Goal: Information Seeking & Learning: Learn about a topic

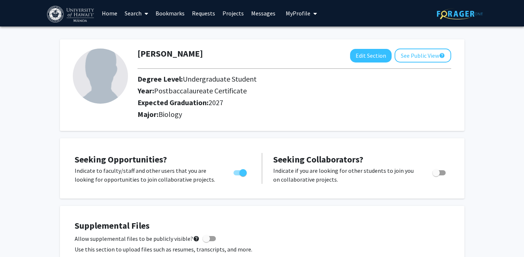
click at [141, 14] on link "Search" at bounding box center [136, 13] width 31 height 26
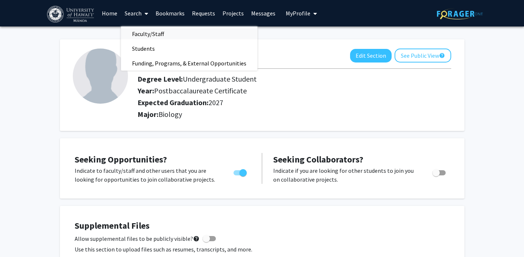
click at [148, 27] on span "Faculty/Staff" at bounding box center [148, 33] width 54 height 15
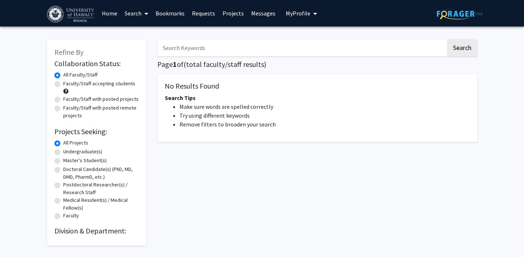
click at [84, 107] on label "Faculty/Staff with posted remote projects" at bounding box center [101, 111] width 76 height 15
click at [68, 107] on input "Faculty/Staff with posted remote projects" at bounding box center [65, 106] width 5 height 5
radio input "true"
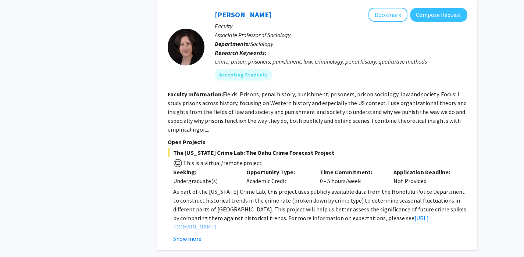
scroll to position [1283, 0]
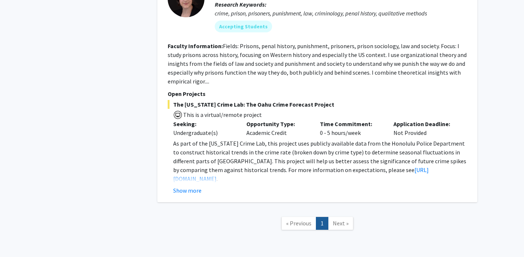
click at [339, 220] on span "Next »" at bounding box center [341, 223] width 16 height 7
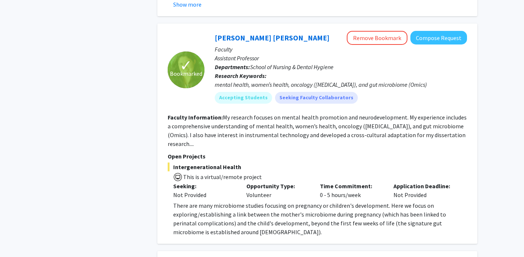
scroll to position [714, 0]
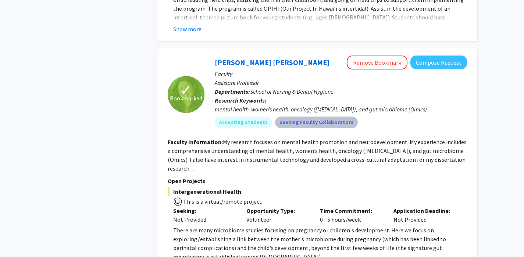
click at [292, 117] on mat-chip "Seeking Faculty Collaborators" at bounding box center [316, 123] width 83 height 12
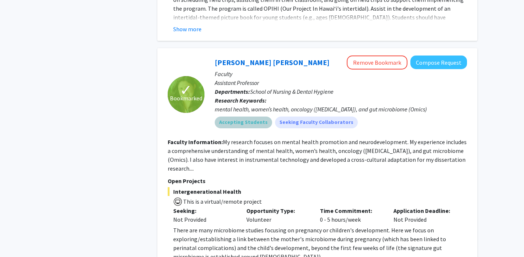
click at [253, 117] on mat-chip "Accepting Students" at bounding box center [243, 123] width 57 height 12
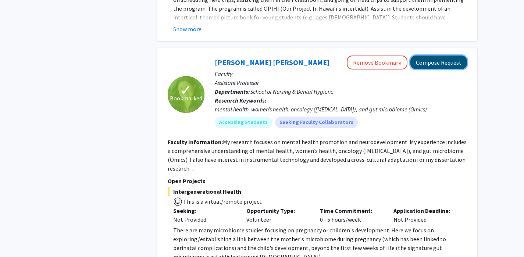
click at [420, 56] on button "Compose Request" at bounding box center [439, 63] width 57 height 14
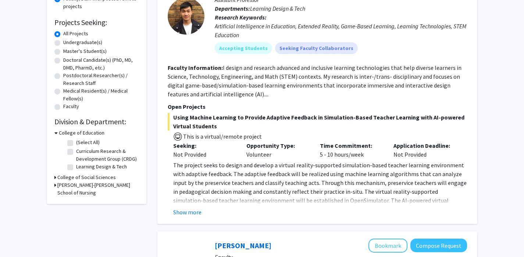
scroll to position [110, 0]
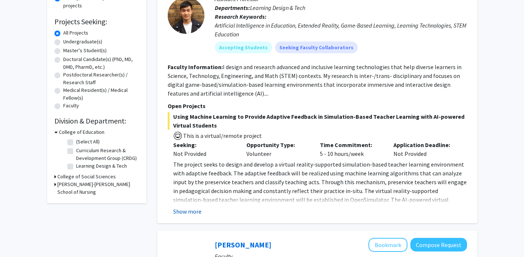
click at [188, 209] on button "Show more" at bounding box center [187, 211] width 28 height 9
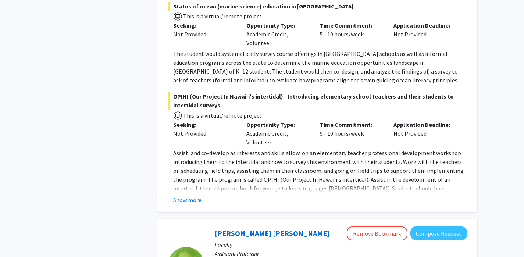
scroll to position [553, 0]
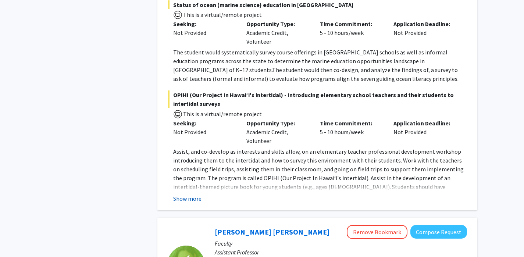
click at [191, 194] on button "Show more" at bounding box center [187, 198] width 28 height 9
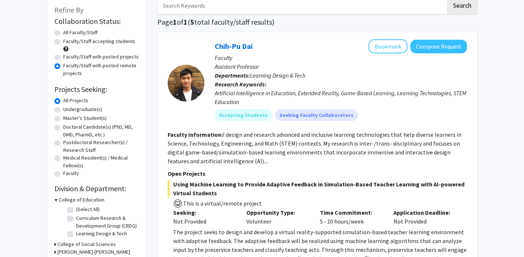
scroll to position [0, 0]
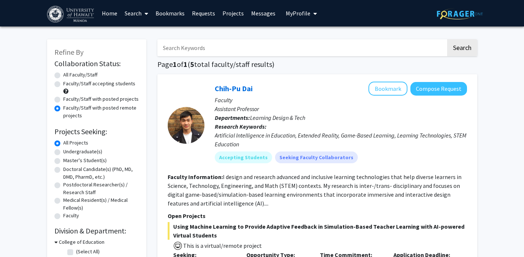
click at [78, 79] on div "All Faculty/Staff" at bounding box center [96, 75] width 85 height 9
click at [78, 84] on label "Faculty/Staff accepting students" at bounding box center [99, 84] width 72 height 8
click at [68, 84] on input "Faculty/Staff accepting students" at bounding box center [65, 82] width 5 height 5
radio input "true"
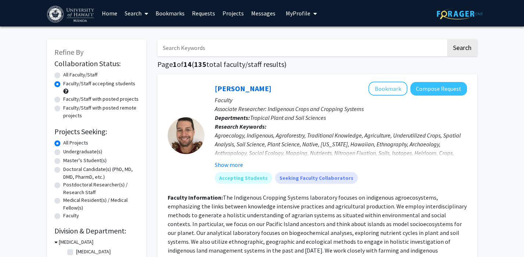
click at [237, 54] on input "Search Keywords" at bounding box center [301, 47] width 289 height 17
type input "oral"
click at [447, 39] on button "Search" at bounding box center [462, 47] width 30 height 17
radio input "true"
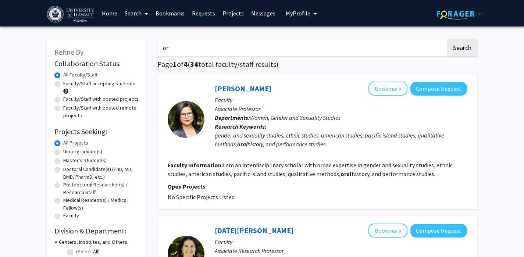
type input "o"
click at [447, 39] on button "Search" at bounding box center [462, 47] width 30 height 17
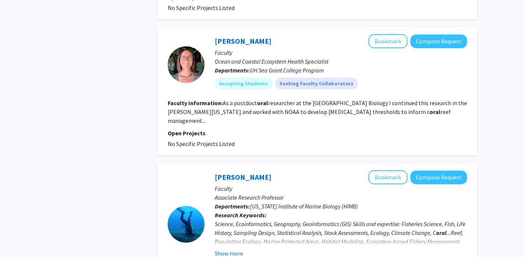
scroll to position [1391, 0]
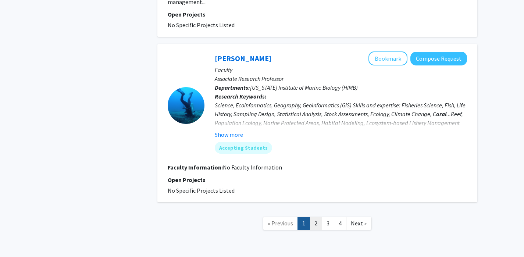
click at [315, 217] on link "2" at bounding box center [316, 223] width 13 height 13
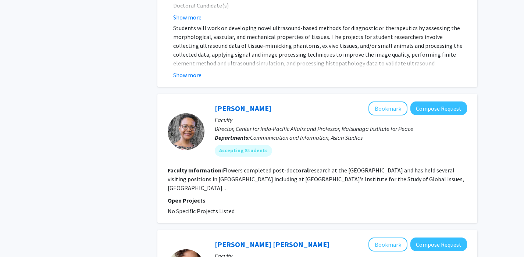
scroll to position [1445, 0]
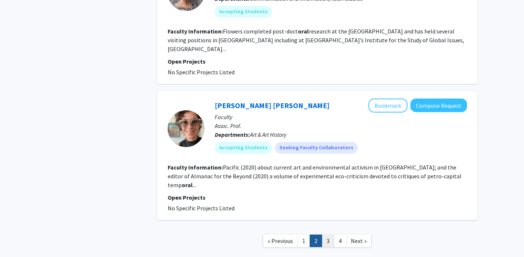
click at [330, 235] on link "3" at bounding box center [328, 241] width 13 height 13
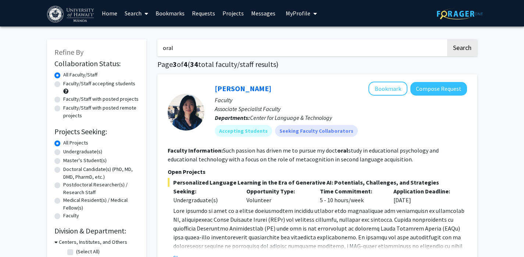
drag, startPoint x: 241, startPoint y: 50, endPoint x: 91, endPoint y: 40, distance: 151.1
click at [447, 39] on button "Search" at bounding box center [462, 47] width 30 height 17
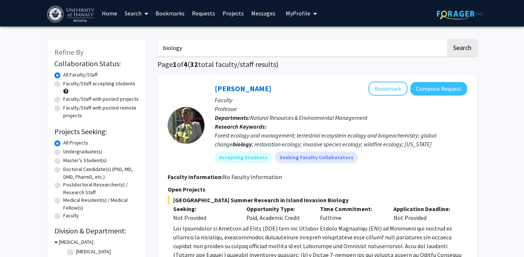
drag, startPoint x: 260, startPoint y: 47, endPoint x: 116, endPoint y: 29, distance: 145.4
type input "health"
click at [447, 39] on button "Search" at bounding box center [462, 47] width 30 height 17
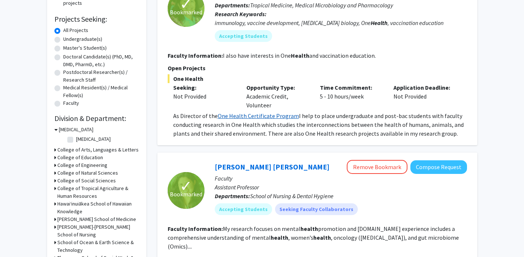
scroll to position [118, 0]
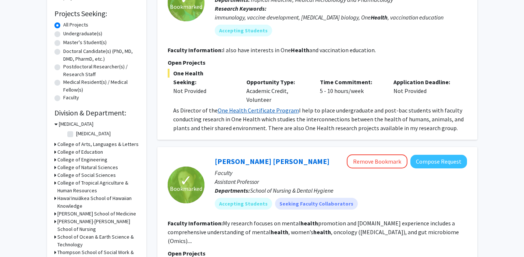
click at [265, 110] on link "One Health Certificate Program" at bounding box center [258, 110] width 81 height 7
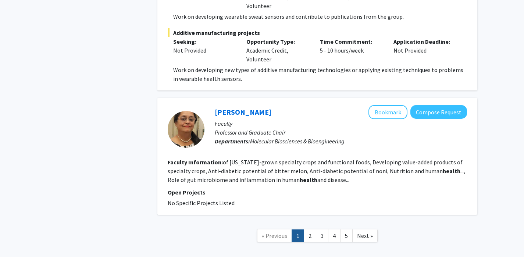
scroll to position [1599, 0]
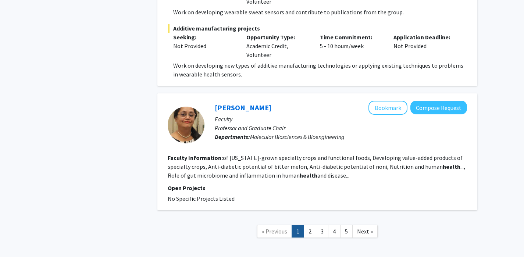
click at [310, 225] on link "2" at bounding box center [310, 231] width 13 height 13
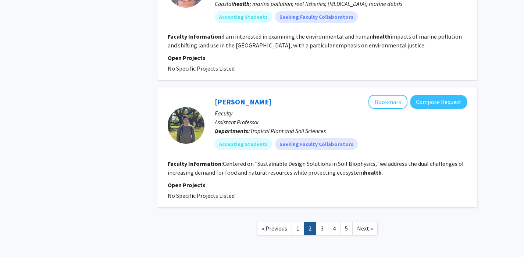
scroll to position [1300, 0]
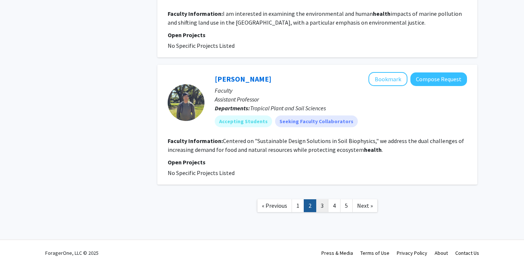
click at [321, 199] on link "3" at bounding box center [322, 205] width 13 height 13
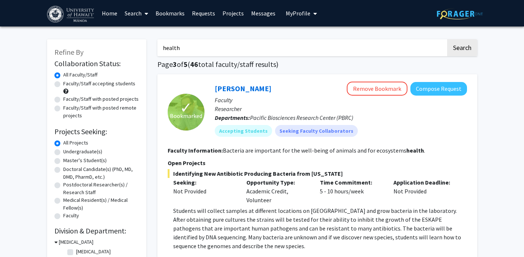
click at [63, 83] on label "Faculty/Staff accepting students" at bounding box center [99, 84] width 72 height 8
click at [63, 83] on input "Faculty/Staff accepting students" at bounding box center [65, 82] width 5 height 5
radio input "true"
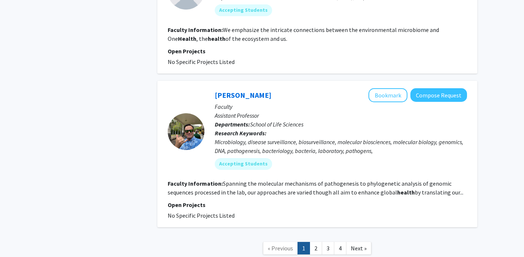
scroll to position [1647, 0]
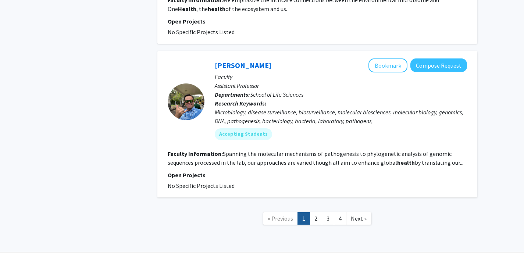
click at [270, 150] on fg-read-more "Spanning the molecular mechanisms of pathogenesis to phylogenetic analysis of g…" at bounding box center [316, 158] width 296 height 16
click at [256, 62] on div "[PERSON_NAME] Bookmark Compose Request" at bounding box center [341, 65] width 252 height 14
click at [255, 61] on div "[PERSON_NAME] Bookmark Compose Request" at bounding box center [341, 65] width 252 height 14
click at [255, 61] on link "[PERSON_NAME]" at bounding box center [243, 65] width 57 height 9
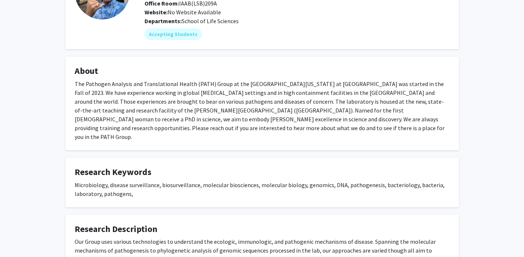
scroll to position [28, 0]
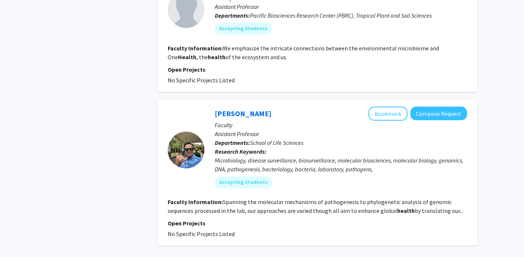
scroll to position [1637, 0]
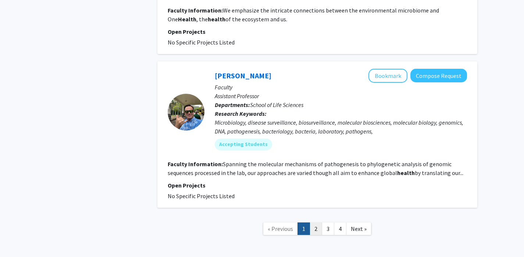
click at [318, 223] on link "2" at bounding box center [316, 229] width 13 height 13
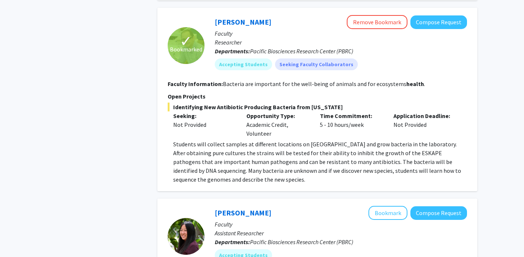
scroll to position [792, 0]
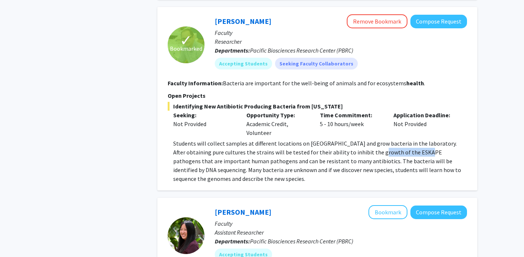
drag, startPoint x: 358, startPoint y: 143, endPoint x: 407, endPoint y: 142, distance: 48.2
click at [407, 142] on p "Students will collect samples at different locations on [GEOGRAPHIC_DATA] and g…" at bounding box center [320, 161] width 294 height 44
copy p "ESKAPE pathogens"
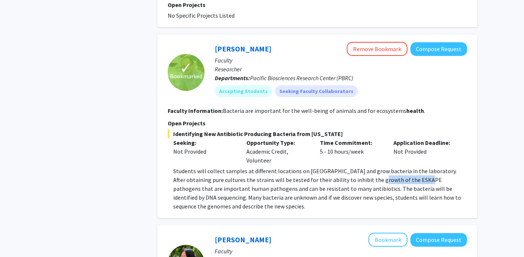
scroll to position [764, 0]
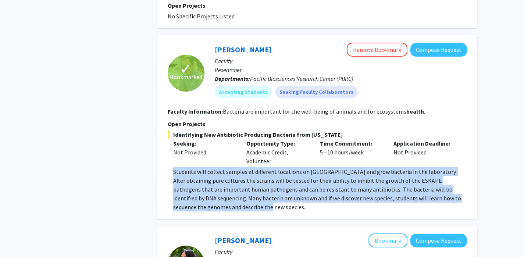
drag, startPoint x: 233, startPoint y: 198, endPoint x: 171, endPoint y: 160, distance: 72.2
click at [171, 167] on fg-read-more "Students will collect samples at different locations on [GEOGRAPHIC_DATA] and g…" at bounding box center [317, 189] width 299 height 44
copy p "Students will collect samples at different locations on [GEOGRAPHIC_DATA] and g…"
click at [233, 45] on link "[PERSON_NAME]" at bounding box center [243, 49] width 57 height 9
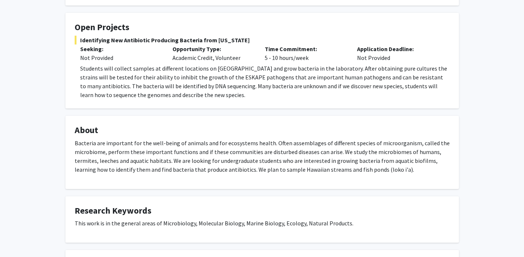
scroll to position [85, 0]
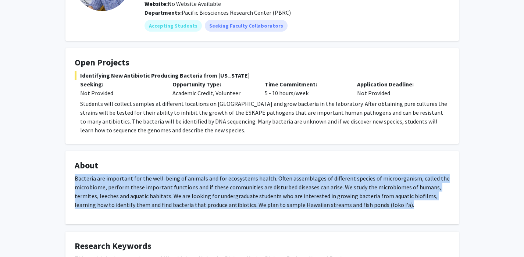
drag, startPoint x: 388, startPoint y: 205, endPoint x: 2, endPoint y: 175, distance: 387.1
copy p "Bacteria are important for the well-being of animals and for ecosystems health.…"
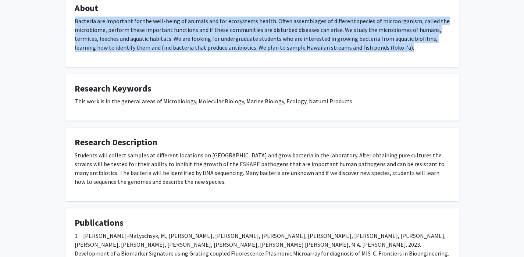
scroll to position [244, 0]
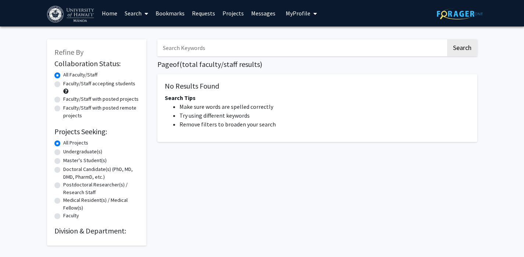
scroll to position [27, 0]
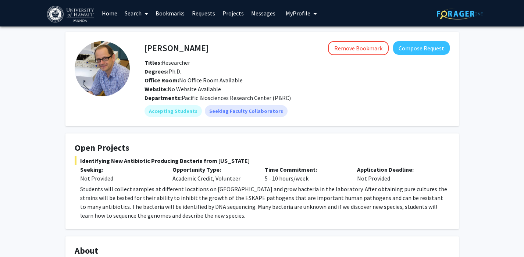
click at [135, 13] on link "Search" at bounding box center [136, 13] width 31 height 26
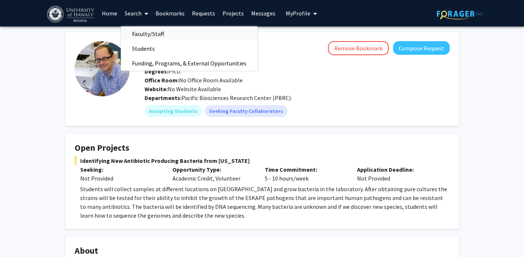
click at [151, 34] on span "Faculty/Staff" at bounding box center [148, 33] width 54 height 15
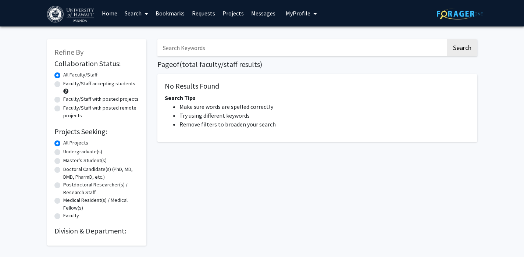
click at [192, 52] on input "Search Keywords" at bounding box center [301, 47] width 289 height 17
type input "health"
click at [447, 39] on button "Search" at bounding box center [462, 47] width 30 height 17
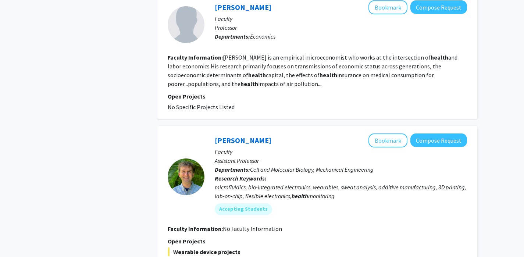
scroll to position [1624, 0]
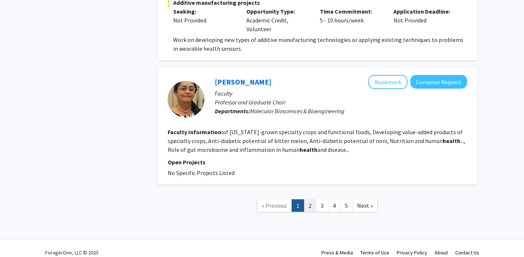
click at [313, 199] on link "2" at bounding box center [310, 205] width 13 height 13
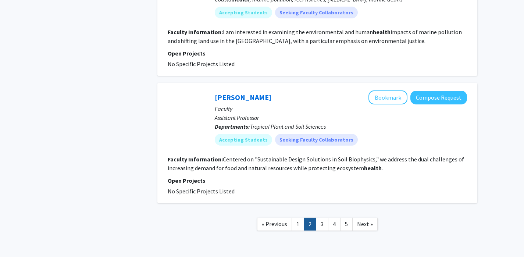
scroll to position [1282, 0]
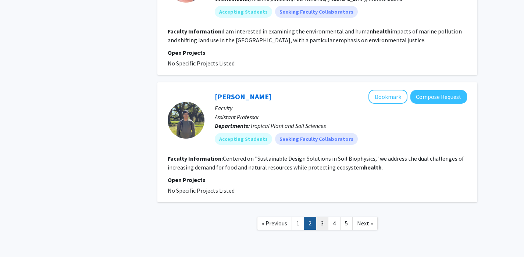
click at [323, 217] on link "3" at bounding box center [322, 223] width 13 height 13
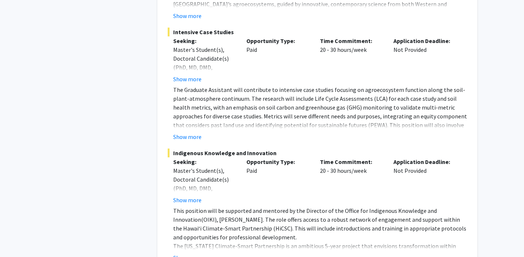
scroll to position [2427, 0]
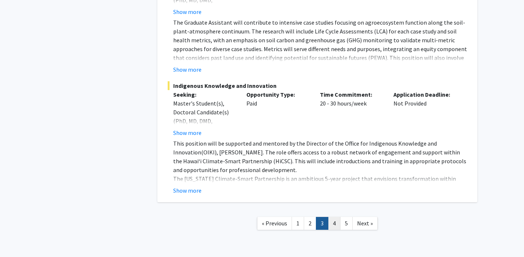
click at [334, 217] on link "4" at bounding box center [334, 223] width 13 height 13
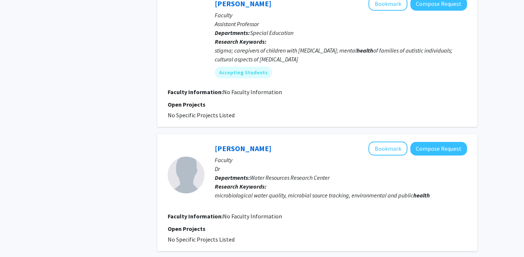
scroll to position [1259, 0]
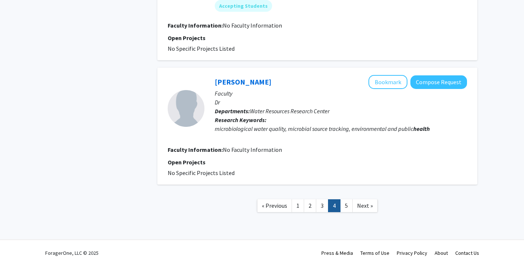
click at [342, 199] on link "5" at bounding box center [346, 205] width 13 height 13
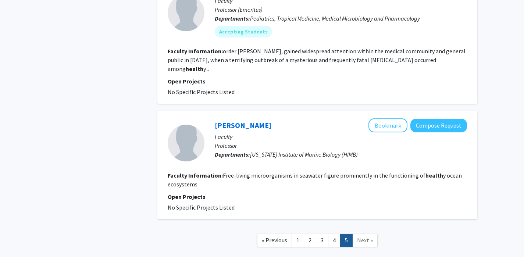
scroll to position [736, 0]
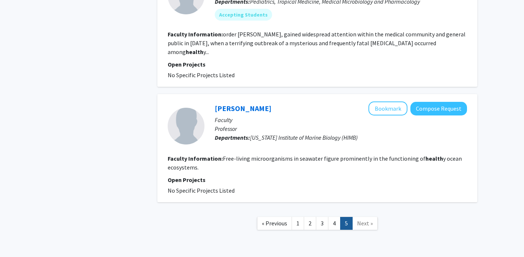
click at [362, 217] on link "Next »" at bounding box center [364, 223] width 25 height 13
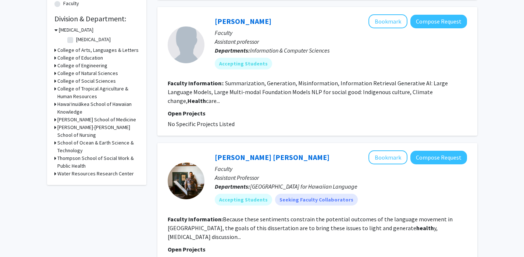
scroll to position [0, 0]
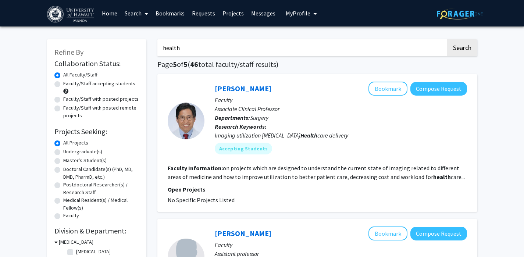
click at [89, 84] on label "Faculty/Staff accepting students" at bounding box center [99, 84] width 72 height 8
click at [68, 84] on input "Faculty/Staff accepting students" at bounding box center [65, 82] width 5 height 5
radio input "true"
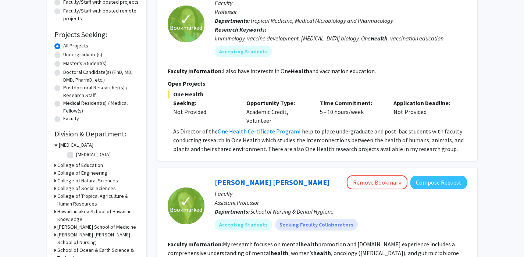
scroll to position [54, 0]
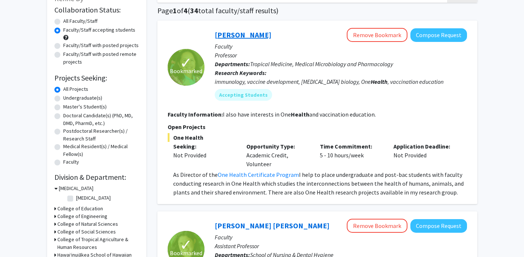
click at [239, 34] on link "[PERSON_NAME]" at bounding box center [243, 34] width 57 height 9
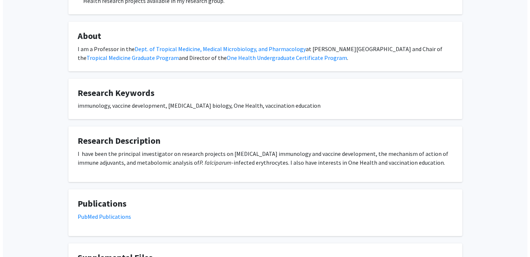
scroll to position [293, 0]
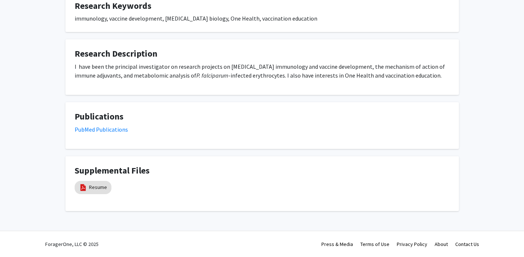
click at [93, 176] on div "Supplemental Files Resume" at bounding box center [262, 184] width 375 height 36
click at [93, 188] on link "Resume" at bounding box center [98, 188] width 18 height 8
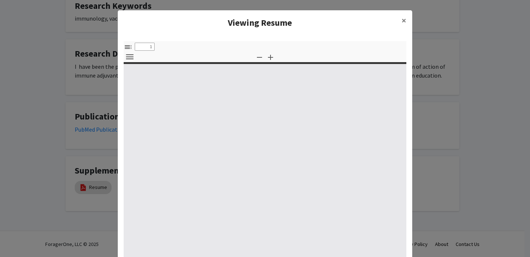
select select "custom"
type input "0"
select select "custom"
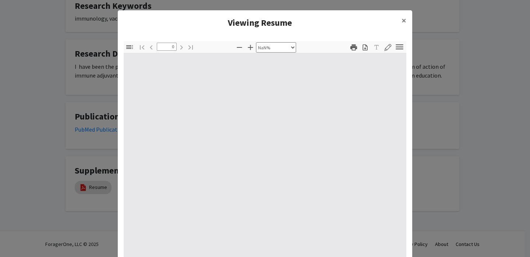
type input "1"
select select "auto"
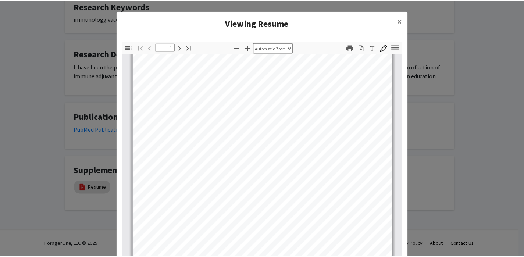
scroll to position [129, 0]
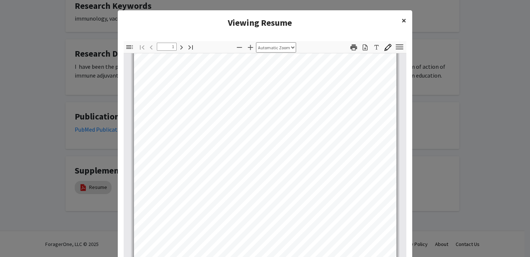
click at [402, 18] on span "×" at bounding box center [403, 20] width 5 height 11
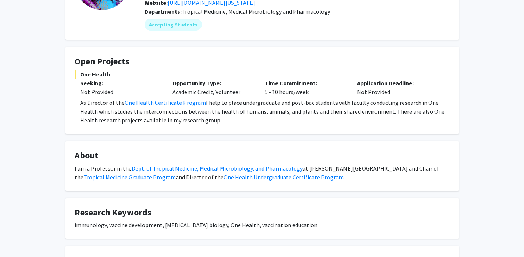
scroll to position [0, 0]
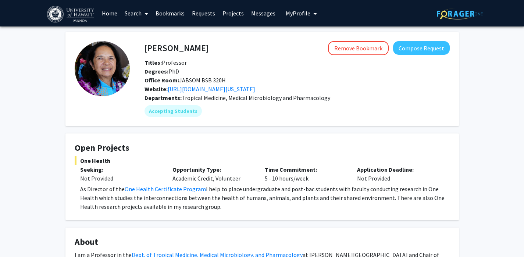
drag, startPoint x: 228, startPoint y: 80, endPoint x: 180, endPoint y: 82, distance: 47.9
click at [180, 82] on div "Office Room: JABSOM BSB 320H" at bounding box center [295, 80] width 313 height 9
copy span "JABSOM BSB 320H"
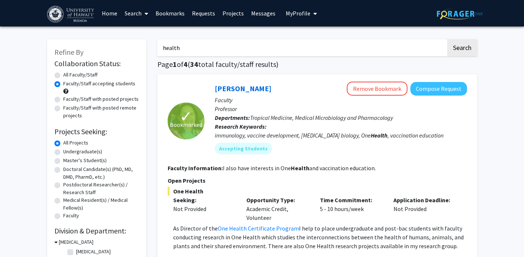
click at [72, 113] on label "Faculty/Staff with posted remote projects" at bounding box center [101, 111] width 76 height 15
click at [68, 109] on input "Faculty/Staff with posted remote projects" at bounding box center [65, 106] width 5 height 5
radio input "true"
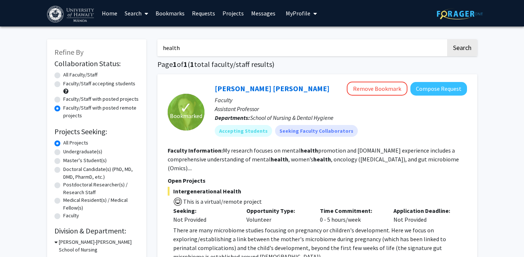
drag, startPoint x: 200, startPoint y: 49, endPoint x: 134, endPoint y: 46, distance: 65.9
click at [135, 46] on div "Refine By Collaboration Status: Collaboration Status All Faculty/Staff Collabor…" at bounding box center [263, 171] width 442 height 279
click at [461, 53] on button "Search" at bounding box center [462, 47] width 30 height 17
radio input "true"
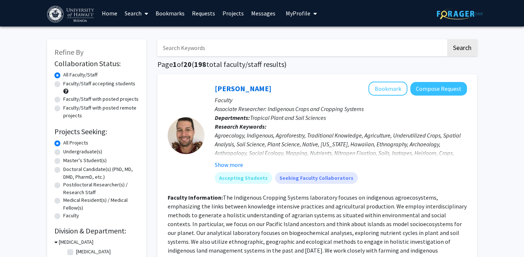
click at [82, 110] on label "Faculty/Staff with posted remote projects" at bounding box center [101, 111] width 76 height 15
click at [68, 109] on input "Faculty/Staff with posted remote projects" at bounding box center [65, 106] width 5 height 5
radio input "true"
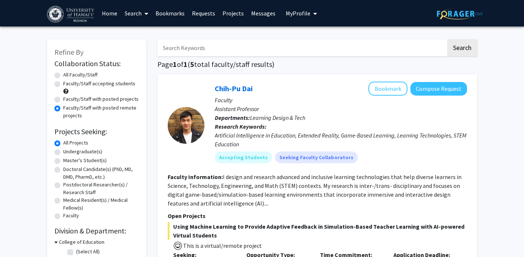
click at [214, 49] on input "Search Keywords" at bounding box center [301, 47] width 289 height 17
click at [76, 78] on label "All Faculty/Staff" at bounding box center [80, 75] width 34 height 8
click at [68, 76] on input "All Faculty/Staff" at bounding box center [65, 73] width 5 height 5
radio input "true"
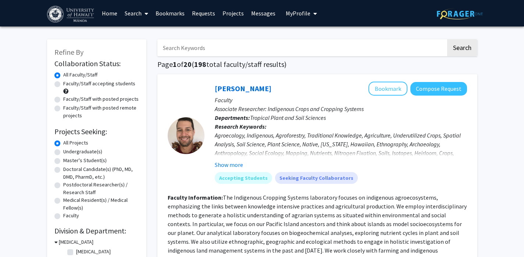
click at [191, 52] on input "Search Keywords" at bounding box center [301, 47] width 289 height 17
click at [95, 83] on label "Faculty/Staff accepting students" at bounding box center [99, 84] width 72 height 8
click at [68, 83] on input "Faculty/Staff accepting students" at bounding box center [65, 82] width 5 height 5
radio input "true"
click at [194, 45] on input "Search Keywords" at bounding box center [301, 47] width 289 height 17
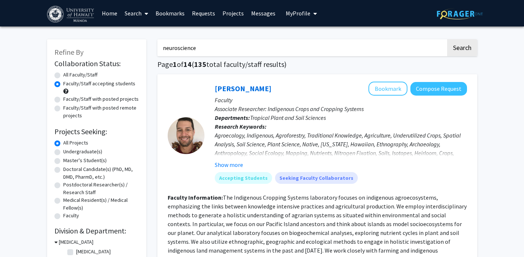
type input "neuroscience"
click at [447, 39] on button "Search" at bounding box center [462, 47] width 30 height 17
radio input "true"
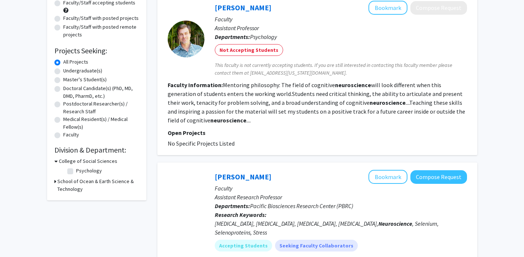
scroll to position [114, 0]
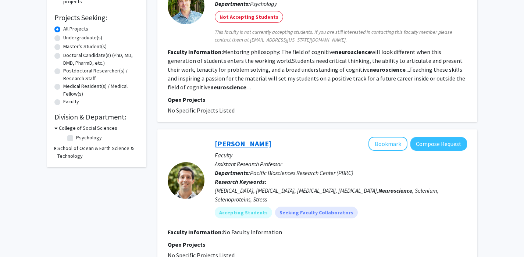
click at [246, 143] on link "Daniel Torres" at bounding box center [243, 143] width 57 height 9
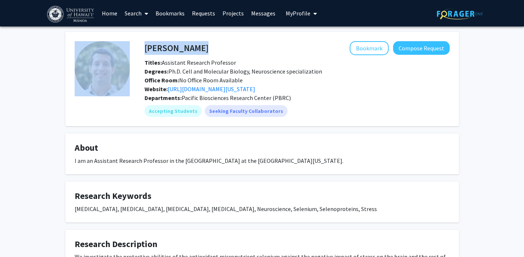
drag, startPoint x: 204, startPoint y: 49, endPoint x: 117, endPoint y: 49, distance: 87.2
click at [117, 49] on fg-card-body "Daniel Torres Bookmark Compose Request Titles: Assistant Research Professor Deg…" at bounding box center [262, 79] width 375 height 76
copy fg-card-body "Daniel Torres"
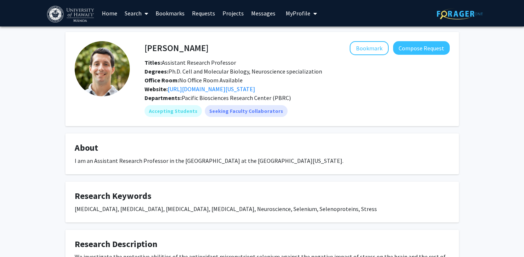
click at [132, 7] on link "Search" at bounding box center [136, 13] width 31 height 26
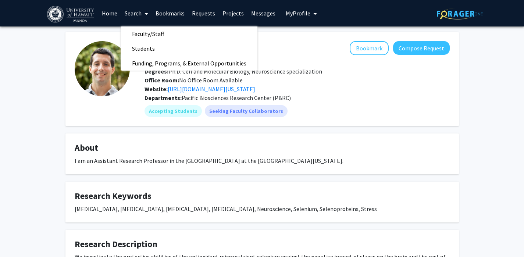
click at [133, 8] on link "Search" at bounding box center [136, 13] width 31 height 26
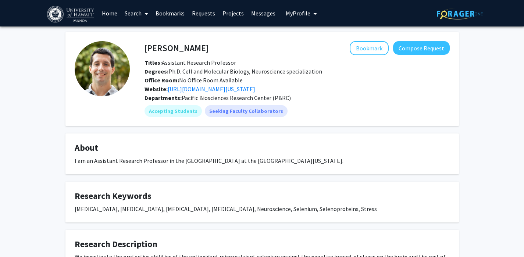
click at [135, 8] on link "Search" at bounding box center [136, 13] width 31 height 26
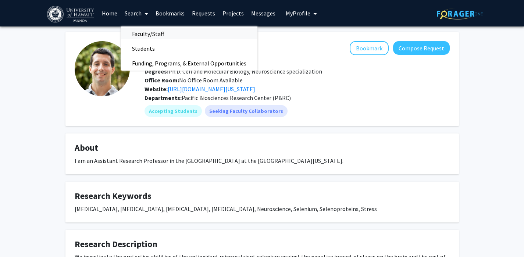
click at [142, 31] on span "Faculty/Staff" at bounding box center [148, 33] width 54 height 15
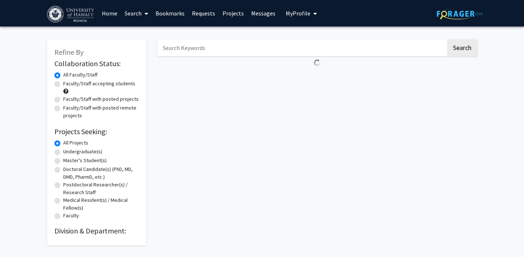
click at [195, 52] on input "Search Keywords" at bounding box center [301, 47] width 289 height 17
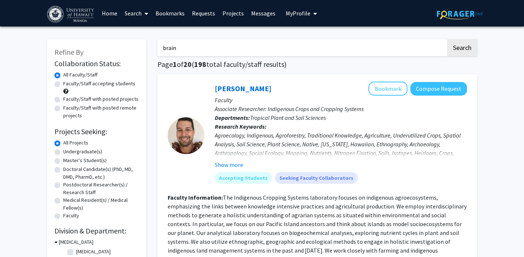
type input "brain"
click at [447, 39] on button "Search" at bounding box center [462, 47] width 30 height 17
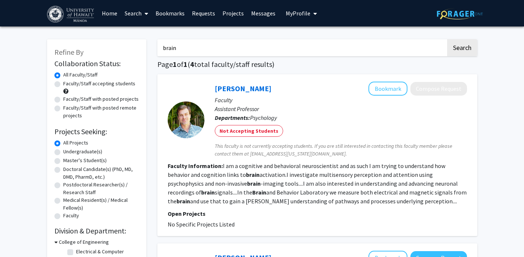
click at [95, 81] on label "Faculty/Staff accepting students" at bounding box center [99, 84] width 72 height 8
click at [68, 81] on input "Faculty/Staff accepting students" at bounding box center [65, 82] width 5 height 5
radio input "true"
